Goal: Task Accomplishment & Management: Use online tool/utility

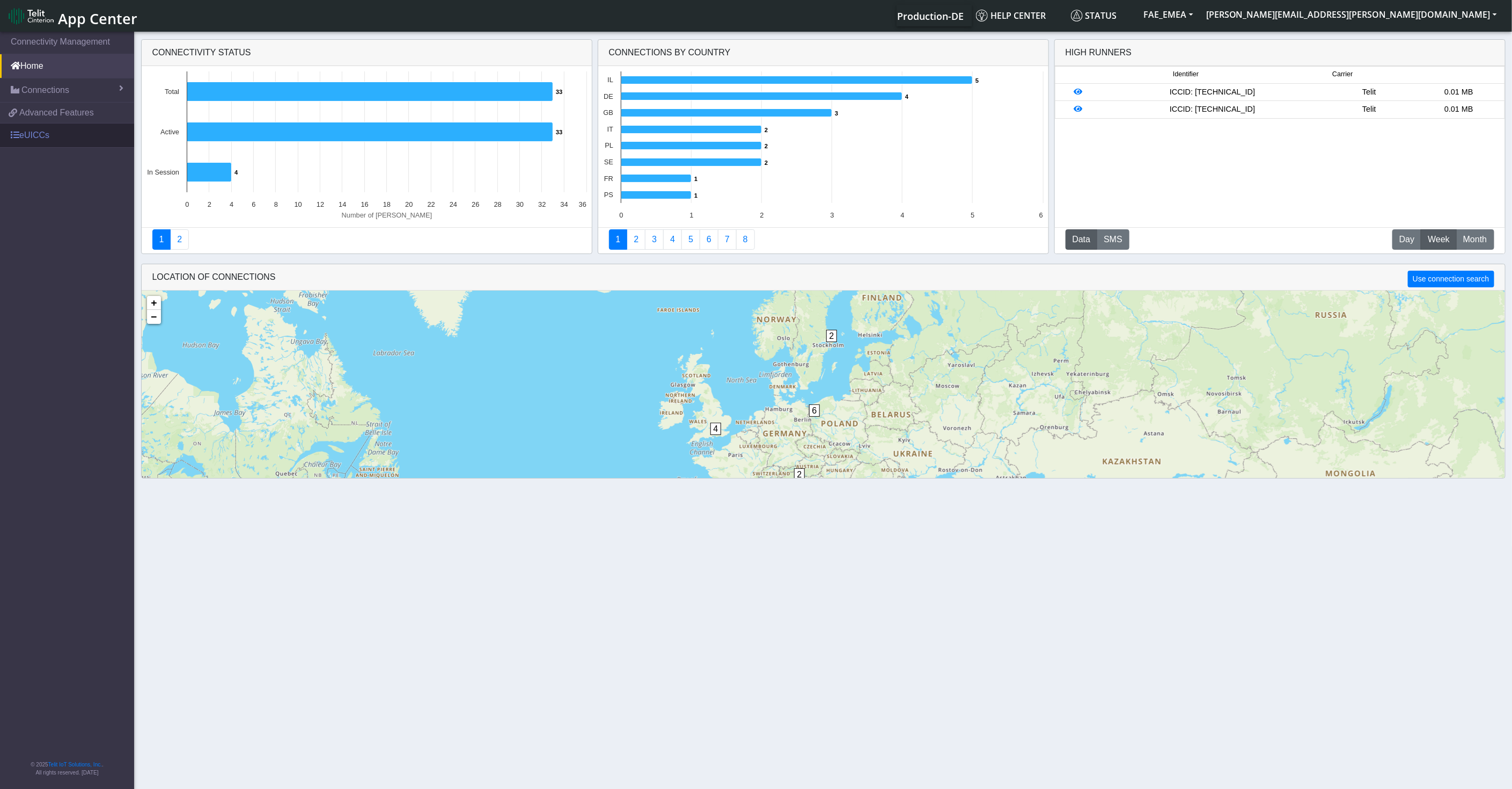
click at [16, 138] on span at bounding box center [15, 135] width 8 height 8
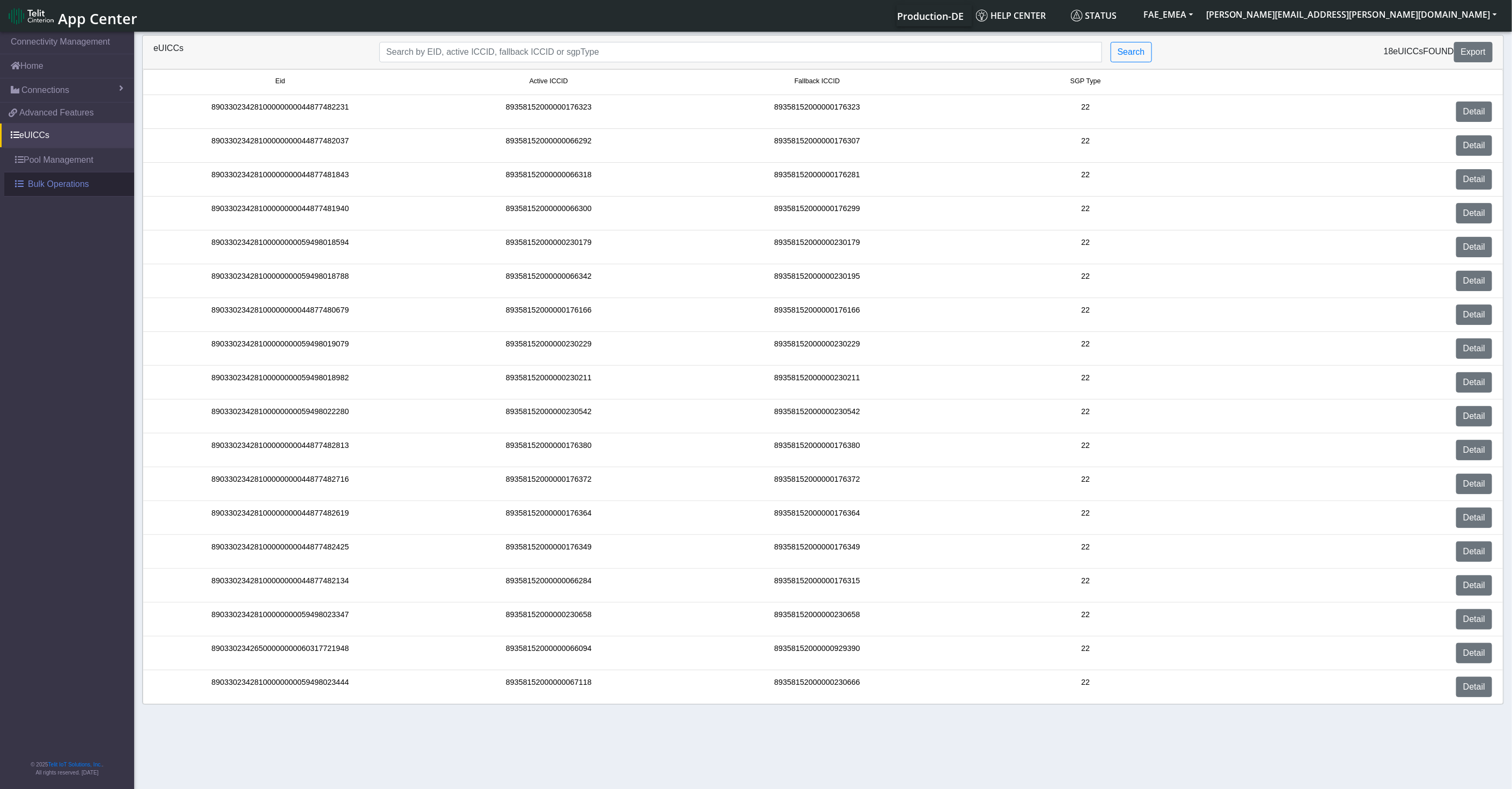
click at [31, 188] on span "Bulk Operations" at bounding box center [58, 184] width 61 height 13
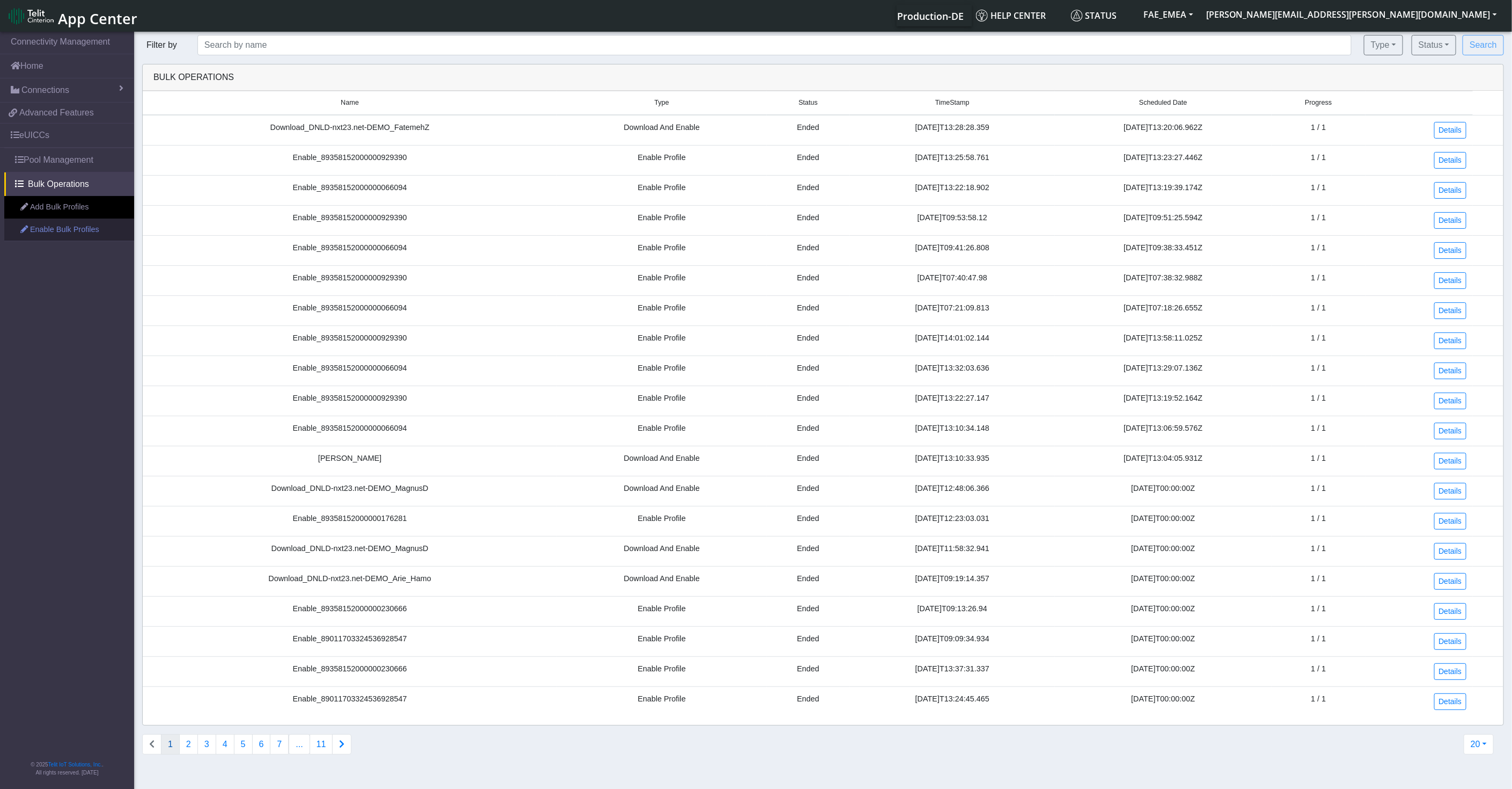
click at [84, 228] on link "Enable Bulk Profiles" at bounding box center [69, 230] width 130 height 22
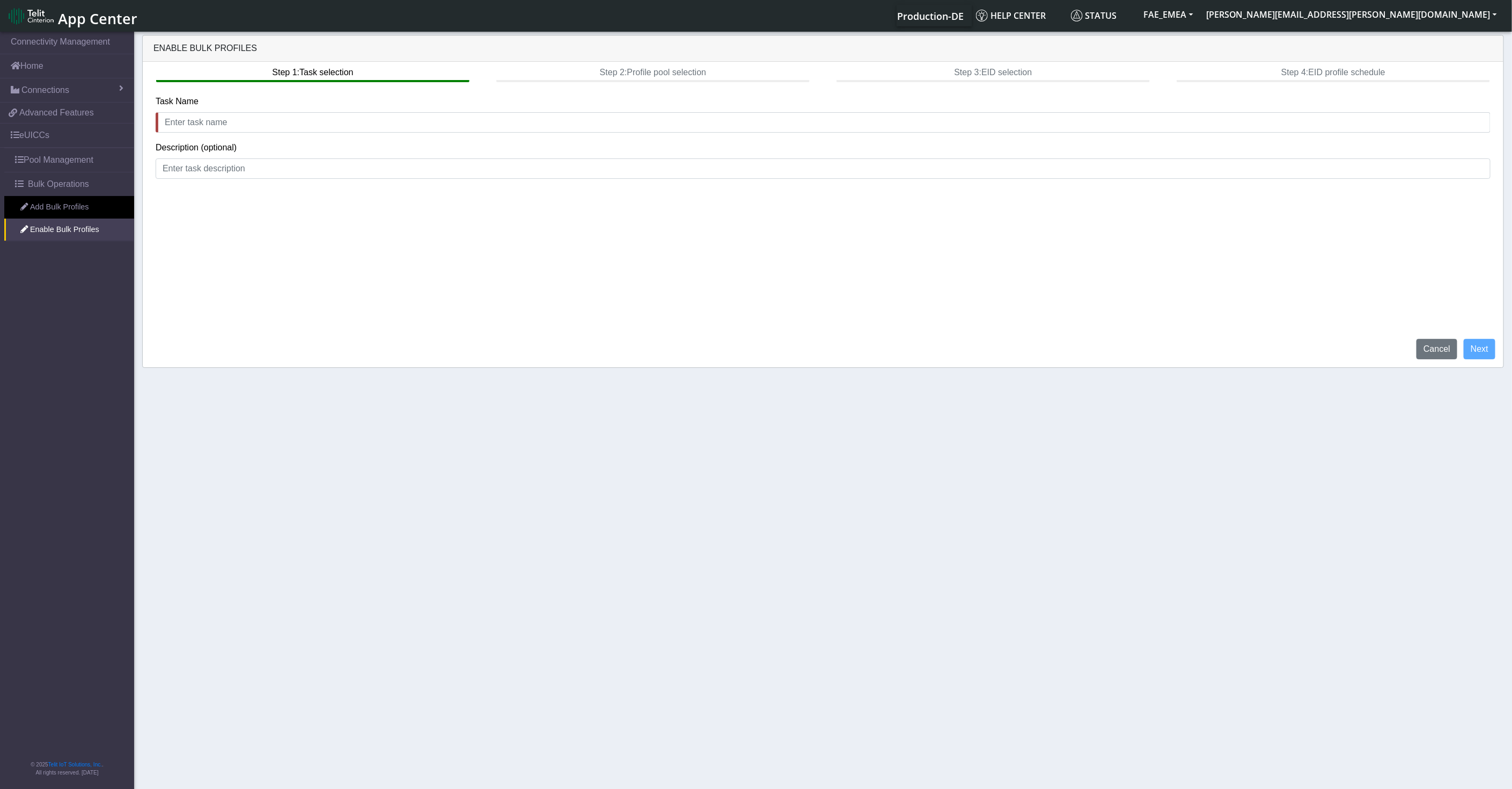
drag, startPoint x: 251, startPoint y: 50, endPoint x: 185, endPoint y: 46, distance: 66.1
click at [185, 46] on div "Enable Bulk Profiles" at bounding box center [823, 48] width 1361 height 26
copy div "Bulk Profiles"
